Goal: Find specific page/section: Find specific page/section

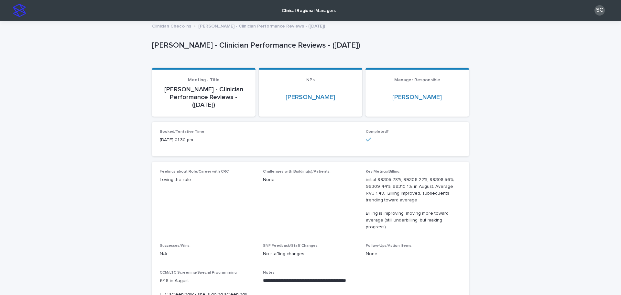
click at [321, 9] on p "Clinical Regional Managers" at bounding box center [309, 7] width 54 height 14
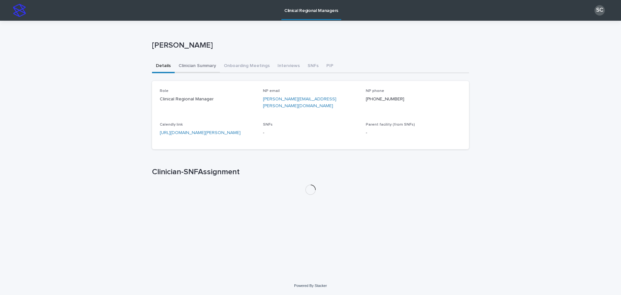
click at [205, 69] on button "Clinician Summary" at bounding box center [197, 67] width 45 height 14
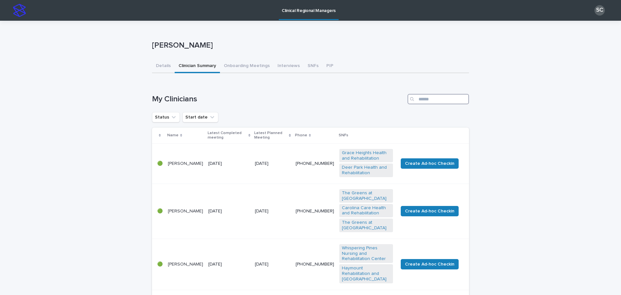
click at [442, 94] on input "Search" at bounding box center [438, 99] width 61 height 10
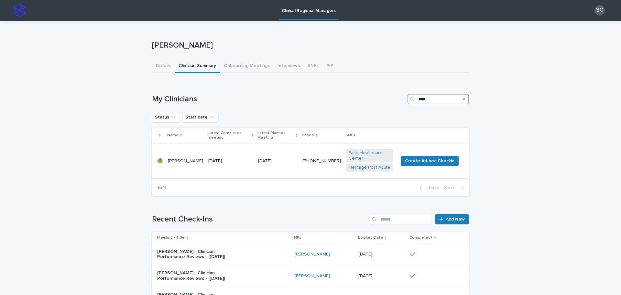
type input "****"
click at [231, 158] on p "[DATE]" at bounding box center [230, 161] width 45 height 6
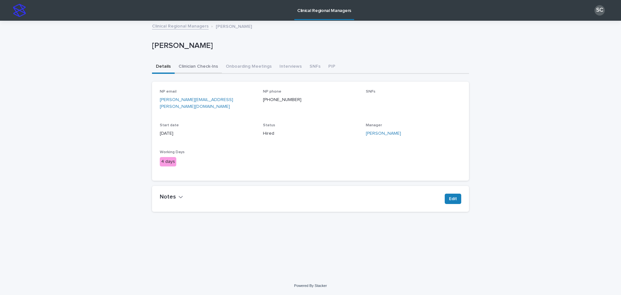
click at [214, 68] on button "Clinician Check-Ins" at bounding box center [198, 67] width 47 height 14
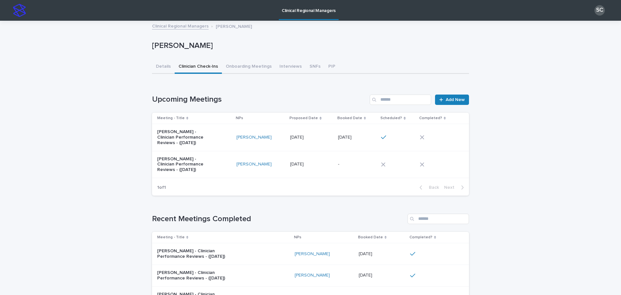
click at [323, 131] on td "[DATE] [DATE]" at bounding box center [312, 137] width 48 height 27
